Goal: Task Accomplishment & Management: Manage account settings

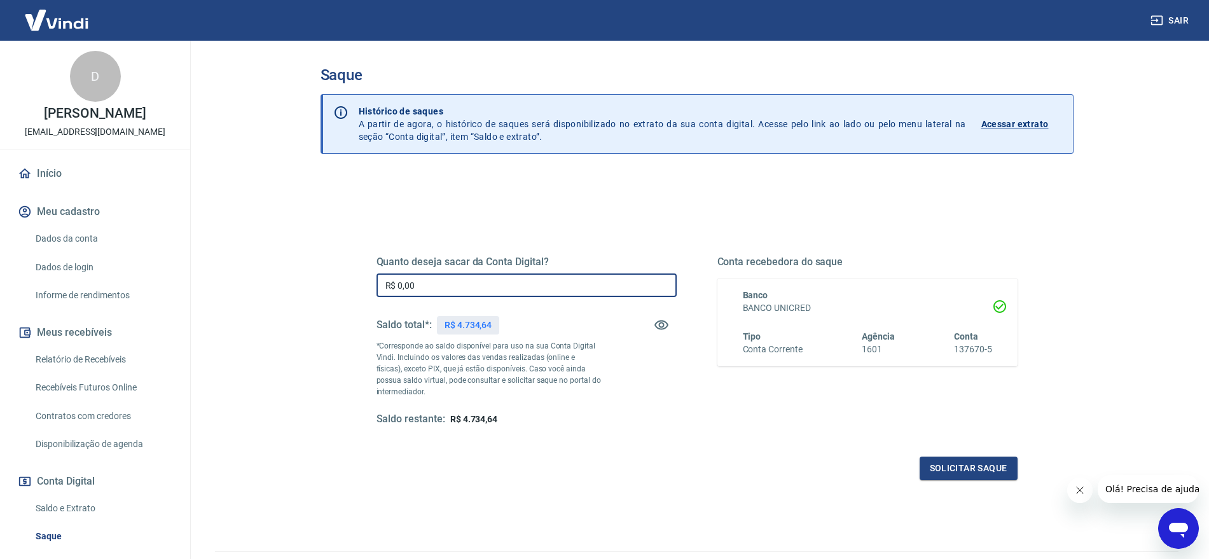
click at [561, 274] on input "R$ 0,00" at bounding box center [526, 285] width 300 height 24
type input "R$ 4.734,64"
click at [1006, 459] on button "Solicitar saque" at bounding box center [968, 469] width 98 height 24
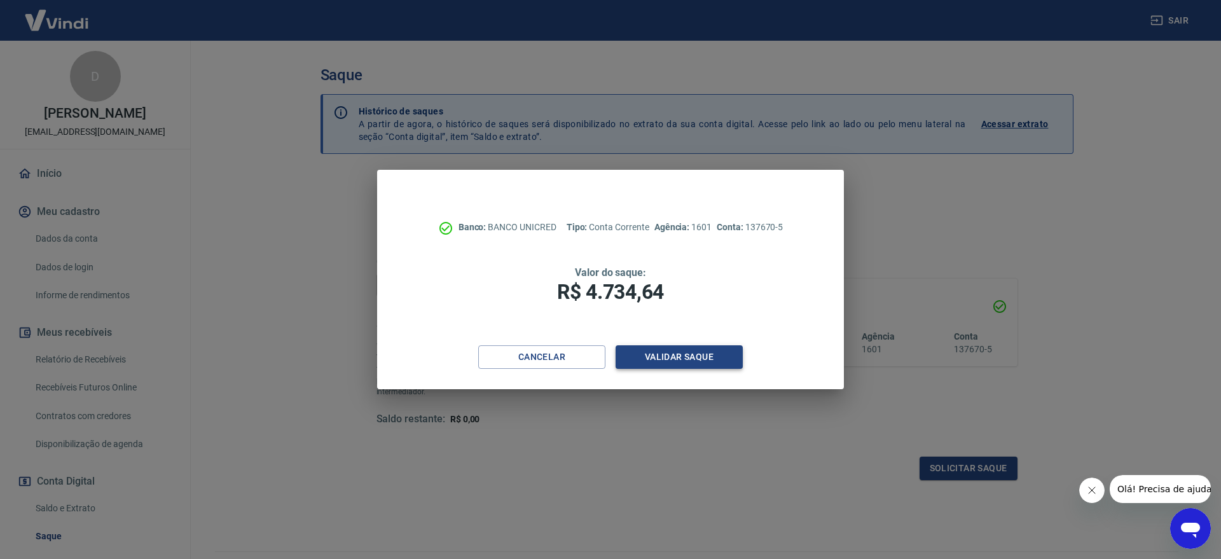
click at [729, 362] on button "Validar saque" at bounding box center [678, 357] width 127 height 24
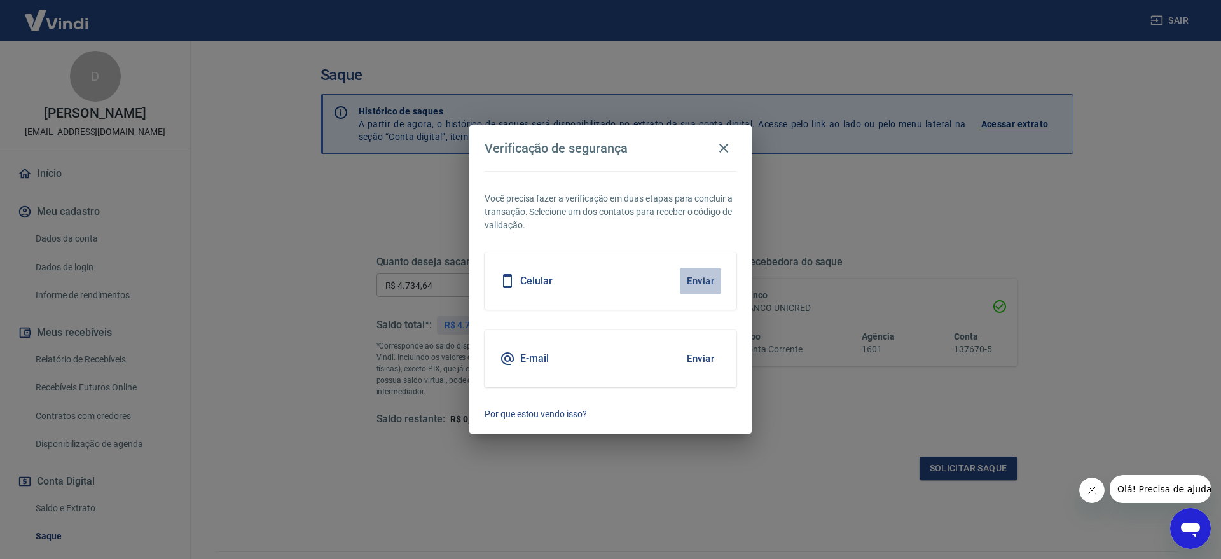
click at [718, 280] on button "Enviar" at bounding box center [700, 281] width 41 height 27
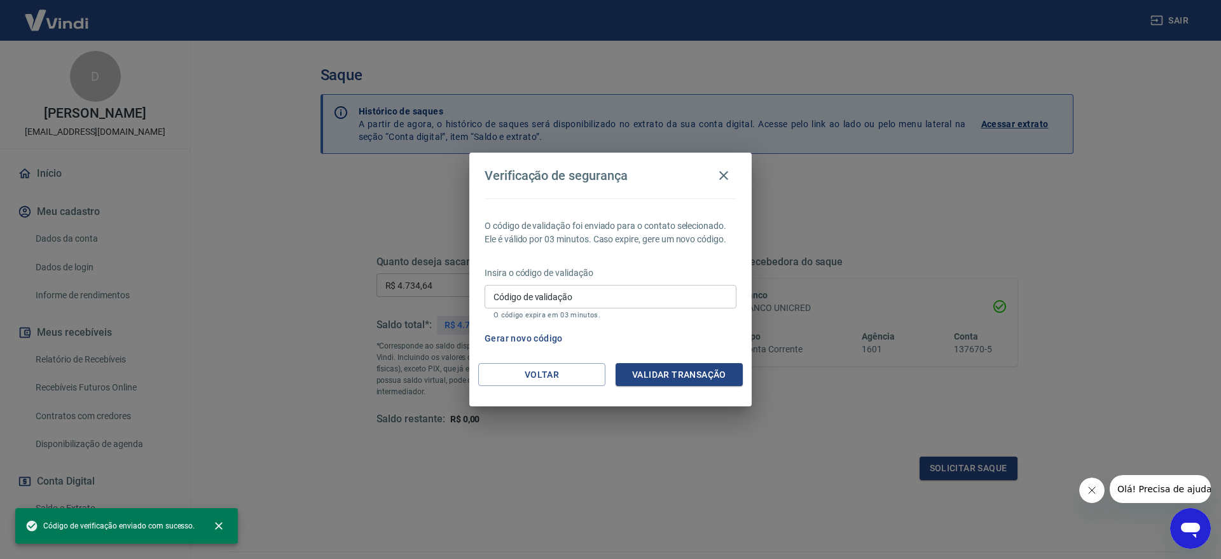
click at [527, 298] on input "Código de validação" at bounding box center [610, 297] width 252 height 24
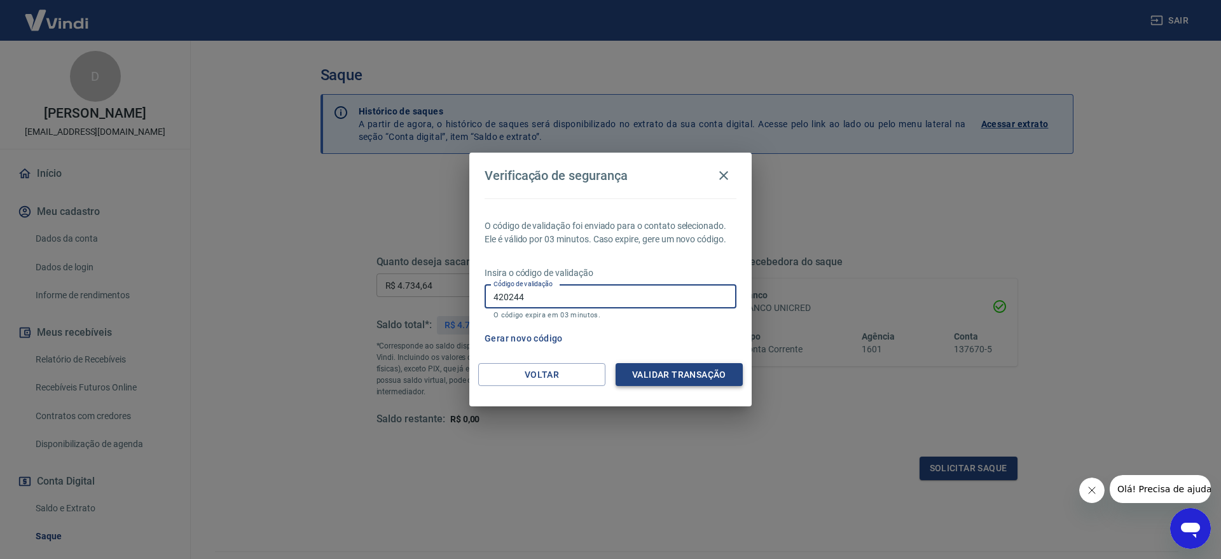
type input "420244"
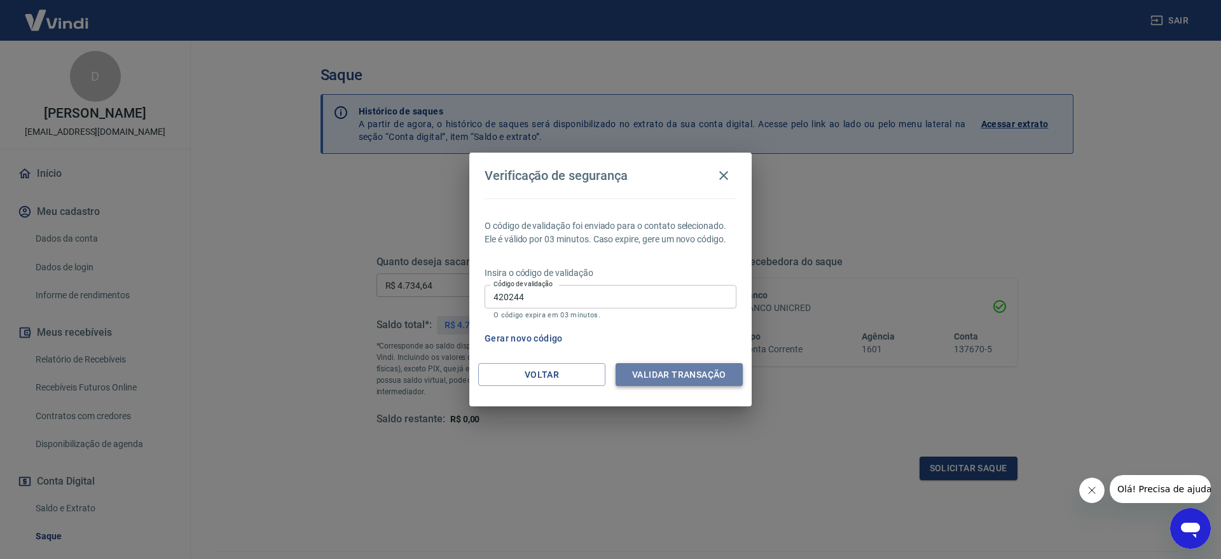
click at [688, 383] on button "Validar transação" at bounding box center [678, 375] width 127 height 24
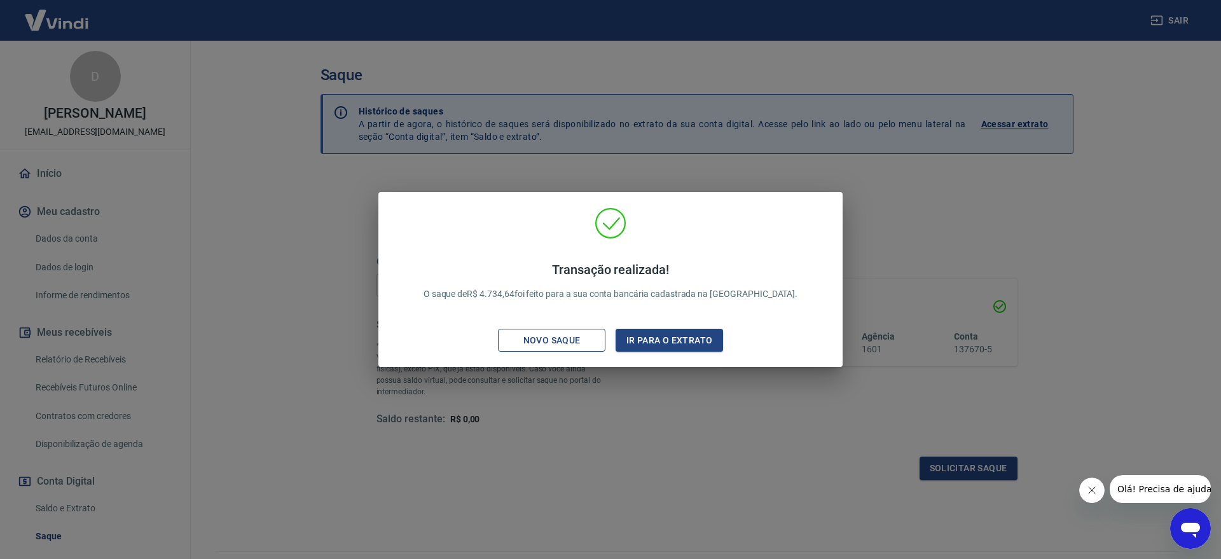
click at [541, 350] on button "Novo saque" at bounding box center [551, 341] width 107 height 24
